Goal: Task Accomplishment & Management: Complete application form

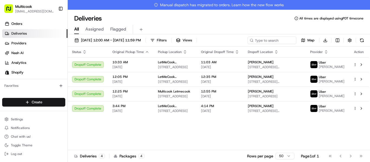
click at [61, 101] on html "Multicook [EMAIL_ADDRESS][DOMAIN_NAME] Toggle Sidebar Orders Deliveries Provide…" at bounding box center [185, 81] width 370 height 162
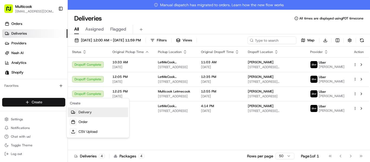
click at [80, 114] on link "Delivery" at bounding box center [98, 113] width 60 height 10
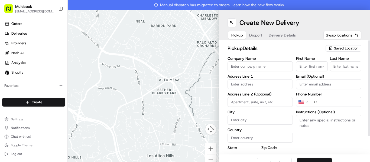
click at [328, 51] on div "Saved Location" at bounding box center [344, 48] width 36 height 7
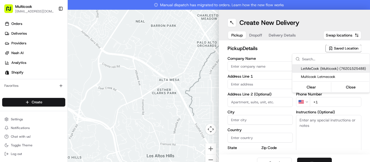
click at [321, 67] on span "LetMeCook (Multicook) (76201525488)" at bounding box center [334, 68] width 67 height 5
type input "LetMeCook (Multicook)"
type input "[STREET_ADDRESS]"
type input "[GEOGRAPHIC_DATA]"
type input "US"
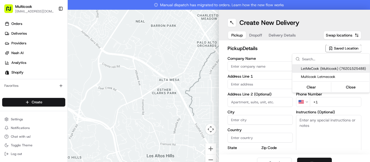
type input "CA"
type input "91423"
type input "[PERSON_NAME]"
type input "Nikityuk"
type input "[EMAIL_ADDRESS][DOMAIN_NAME]"
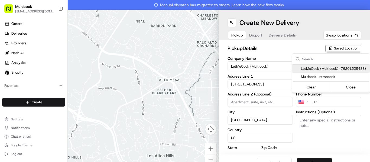
type input "[PHONE_NUMBER]"
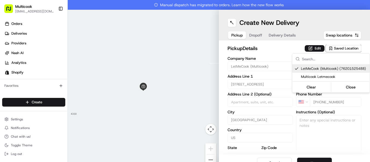
click at [283, 52] on html "Multicook [EMAIL_ADDRESS][DOMAIN_NAME] Toggle Sidebar Orders Deliveries Provide…" at bounding box center [185, 81] width 370 height 162
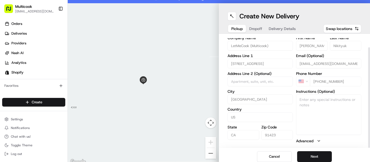
scroll to position [10, 0]
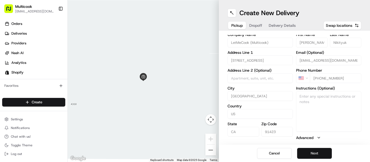
click at [305, 151] on button "Next" at bounding box center [314, 153] width 35 height 11
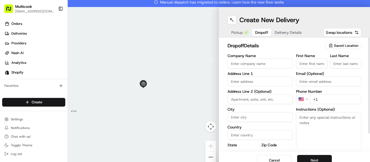
scroll to position [0, 0]
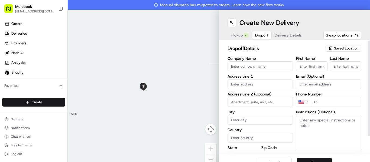
click at [305, 62] on input "First Name" at bounding box center [312, 67] width 32 height 10
type input "vram"
click at [341, 69] on input "Last Name" at bounding box center [346, 67] width 32 height 10
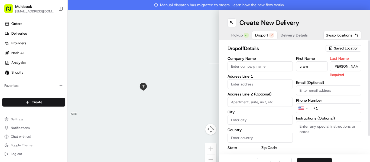
type input "[PERSON_NAME]"
click at [296, 76] on div "First Name vram Last Name [PERSON_NAME] Required Email (Optional) Phone Number …" at bounding box center [328, 114] width 65 height 114
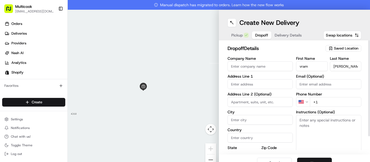
click at [325, 102] on input "+1" at bounding box center [335, 102] width 51 height 10
paste input "[PHONE_NUMBER]"
type input "[PHONE_NUMBER]"
click at [262, 84] on input "text" at bounding box center [260, 84] width 65 height 10
paste input "[STREET_ADDRESS][PERSON_NAME]"
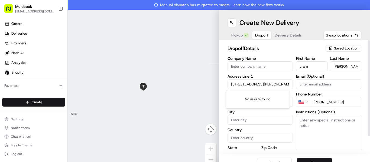
scroll to position [0, 18]
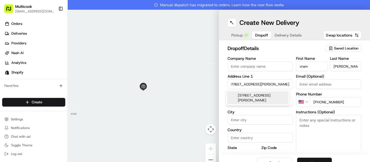
click at [266, 98] on div "[STREET_ADDRESS][PERSON_NAME]" at bounding box center [258, 98] width 62 height 13
type input "[STREET_ADDRESS][PERSON_NAME]"
type input "[GEOGRAPHIC_DATA]"
type input "CA"
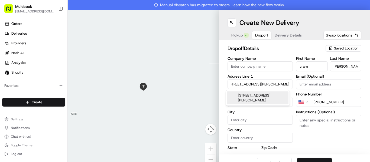
type input "91335"
type input "[STREET_ADDRESS][PERSON_NAME]"
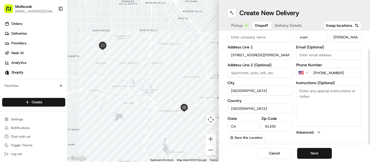
scroll to position [20, 0]
click at [310, 149] on button "Next" at bounding box center [314, 153] width 35 height 11
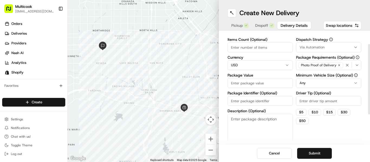
click at [256, 50] on input "Items Count (Optional)" at bounding box center [260, 48] width 65 height 10
type input "1"
click at [255, 89] on div "Items Count (Optional) 1 Currency USD Package Value Package Identifier (Optiona…" at bounding box center [260, 91] width 65 height 107
click at [258, 85] on input "Package Value" at bounding box center [260, 83] width 65 height 10
type input "66"
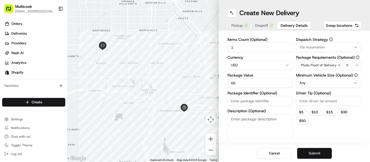
click at [312, 152] on button "Submit" at bounding box center [314, 153] width 35 height 11
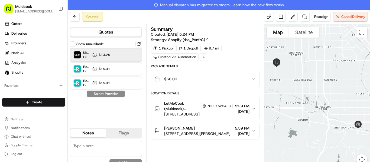
click at [134, 54] on div "Uber Dropoff ETA 50 minutes $13.29" at bounding box center [106, 55] width 72 height 13
click at [117, 94] on button "Assign Provider" at bounding box center [106, 94] width 38 height 7
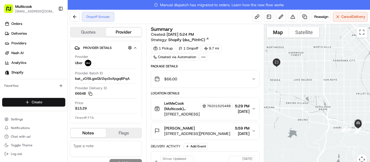
click at [27, 105] on html "Multicook info@multicook.la Toggle Sidebar Orders Deliveries Providers Nash AI …" at bounding box center [185, 81] width 370 height 162
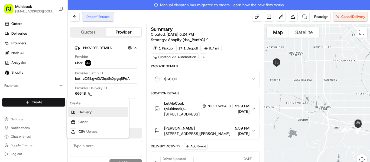
click at [73, 112] on icon at bounding box center [72, 112] width 2 height 2
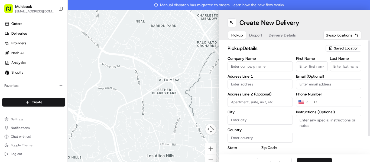
click at [348, 47] on span "Saved Location" at bounding box center [346, 48] width 24 height 5
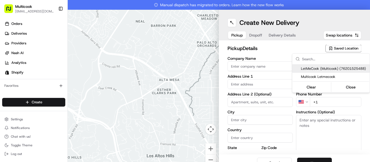
click at [332, 69] on span "LetMeCook (Multicook) (76201525488)" at bounding box center [334, 68] width 67 height 5
type input "LetMeCook (Multicook)"
type input "[STREET_ADDRESS]"
type input "[GEOGRAPHIC_DATA]"
type input "US"
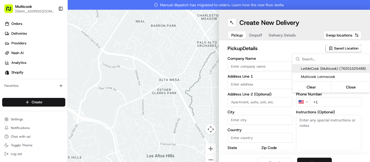
type input "CA"
type input "91423"
type input "[PERSON_NAME]"
type input "Nikityuk"
type input "[EMAIL_ADDRESS][DOMAIN_NAME]"
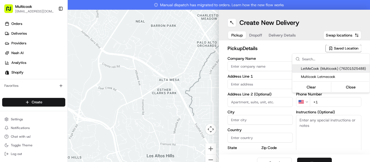
type input "[PHONE_NUMBER]"
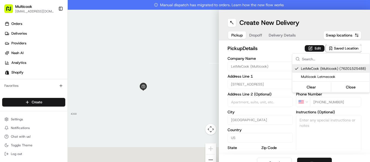
click at [282, 55] on html "Multicook [EMAIL_ADDRESS][DOMAIN_NAME] Toggle Sidebar Orders Deliveries Provide…" at bounding box center [185, 81] width 370 height 162
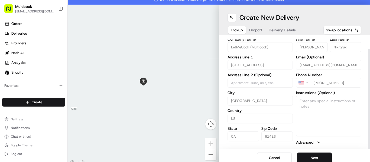
scroll to position [10, 0]
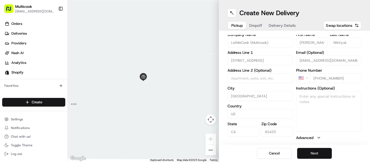
click at [305, 148] on button "Next" at bounding box center [314, 153] width 35 height 11
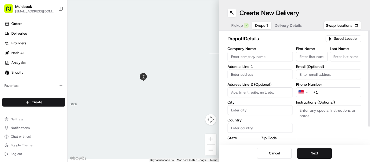
scroll to position [20, 0]
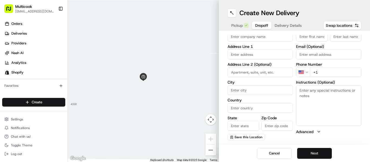
click at [307, 148] on button "Next" at bounding box center [314, 153] width 35 height 11
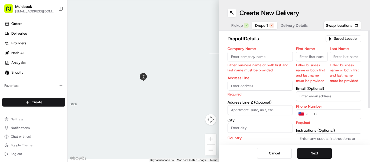
scroll to position [0, 0]
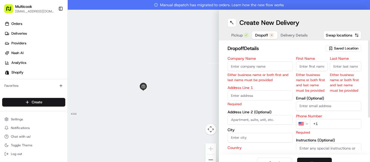
click at [337, 49] on span "Saved Location" at bounding box center [346, 48] width 24 height 5
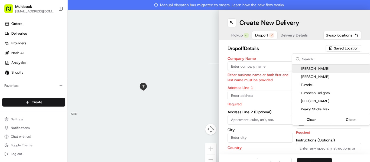
click at [263, 43] on html "Multicook info@multicook.la Toggle Sidebar Orders Deliveries Providers Nash AI …" at bounding box center [185, 81] width 370 height 162
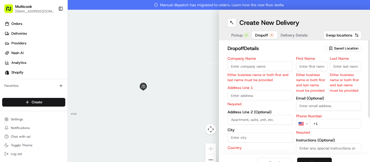
click at [301, 67] on input "First Name" at bounding box center [312, 67] width 32 height 10
type input "Elena"
click at [355, 71] on div "Last Name Either business name or both first and last name must be provided" at bounding box center [346, 75] width 32 height 37
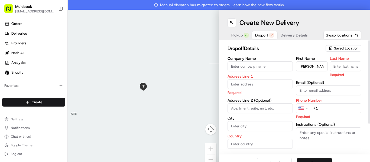
click at [351, 67] on input "Last Name" at bounding box center [346, 67] width 32 height 10
type input "Rivera"
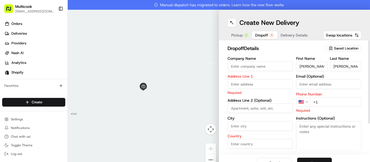
click at [336, 100] on input "+1" at bounding box center [335, 102] width 51 height 10
paste input "310 895 6240"
type input "+1 310 895 6240"
click at [256, 85] on input "text" at bounding box center [260, 84] width 65 height 10
paste input "2630 Alvira Street Apt 9 Los Angeles, CA 90034 United States"
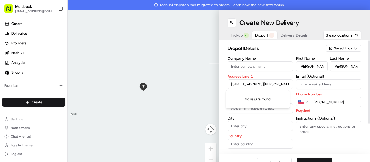
scroll to position [0, 45]
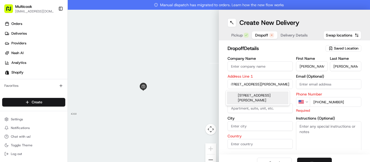
click at [260, 96] on div "2630 Alvira Street apt 9, Los Angeles, CA 90034, United States" at bounding box center [258, 98] width 62 height 13
type input "2630 Alvira St #9, Los Angeles, CA 90034, USA"
type input "9"
type input "[GEOGRAPHIC_DATA]"
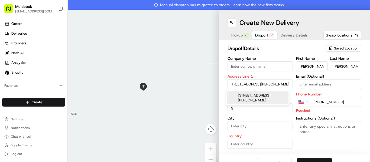
type input "CA"
type input "90034"
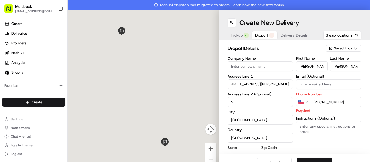
type input "2630 Alvira Street"
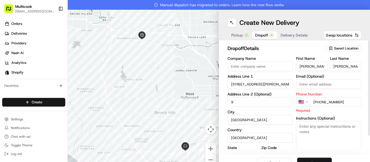
click at [230, 102] on input "9" at bounding box center [260, 102] width 65 height 10
click at [229, 102] on input "9" at bounding box center [260, 102] width 65 height 10
type input "apt 9"
click at [336, 135] on textarea "Instructions (Optional)" at bounding box center [328, 141] width 65 height 41
paste textarea "Door code 3050"
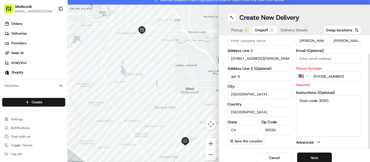
scroll to position [10, 0]
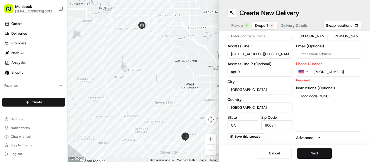
type textarea "Door code 3050"
click at [305, 156] on button "Next" at bounding box center [314, 153] width 35 height 11
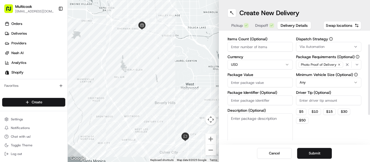
click at [271, 50] on input "Items Count (Optional)" at bounding box center [260, 47] width 65 height 10
type input "1"
click at [263, 82] on input "Package Value" at bounding box center [260, 83] width 65 height 10
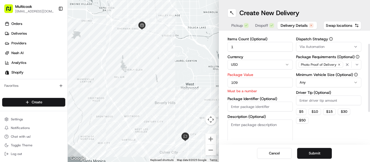
type input "109"
click at [327, 136] on div "Dispatch Strategy Via Automation Package Requirements (Optional) Photo Proof of…" at bounding box center [328, 93] width 65 height 113
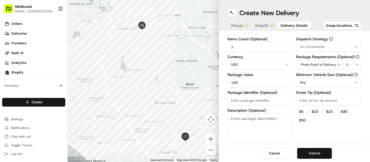
click at [321, 156] on button "Submit" at bounding box center [314, 153] width 35 height 11
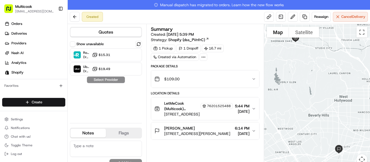
click at [248, 132] on span "[DATE]" at bounding box center [242, 133] width 15 height 5
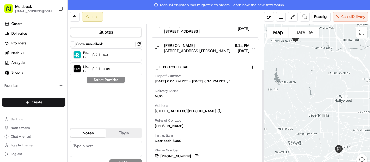
scroll to position [83, 0]
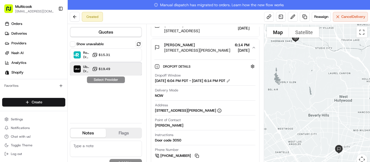
click at [118, 68] on div "Uber Dropoff ETA 1 hour $19.49" at bounding box center [106, 69] width 72 height 13
click at [116, 79] on button "Assign Provider" at bounding box center [106, 80] width 38 height 7
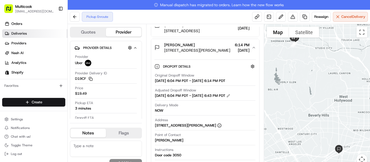
click at [28, 37] on link "Deliveries" at bounding box center [34, 33] width 65 height 9
